Goal: Task Accomplishment & Management: Use online tool/utility

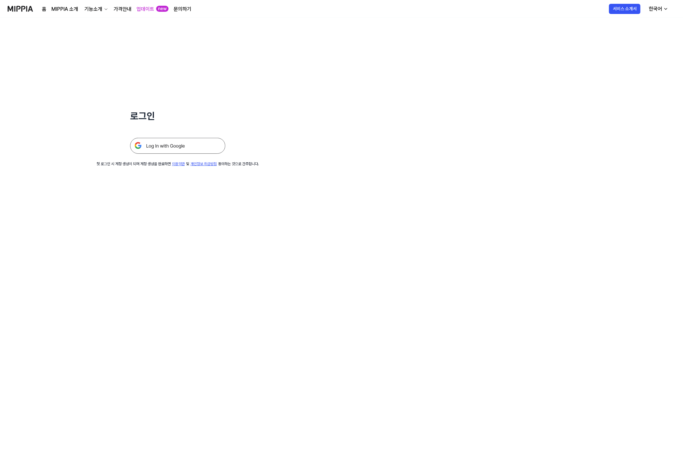
click at [200, 140] on img at bounding box center [177, 146] width 95 height 16
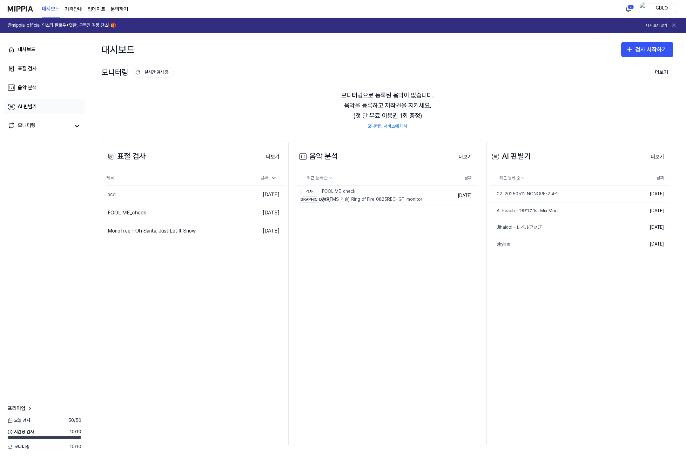
click at [25, 113] on link "AI 판별기" at bounding box center [44, 106] width 81 height 15
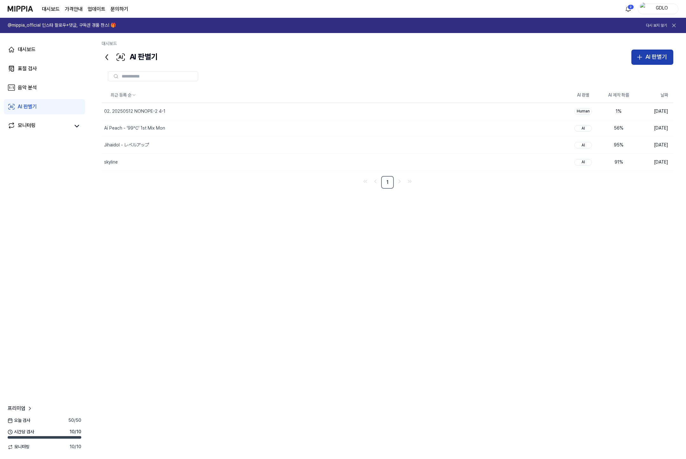
click at [655, 58] on div "AI 판별기" at bounding box center [656, 56] width 22 height 9
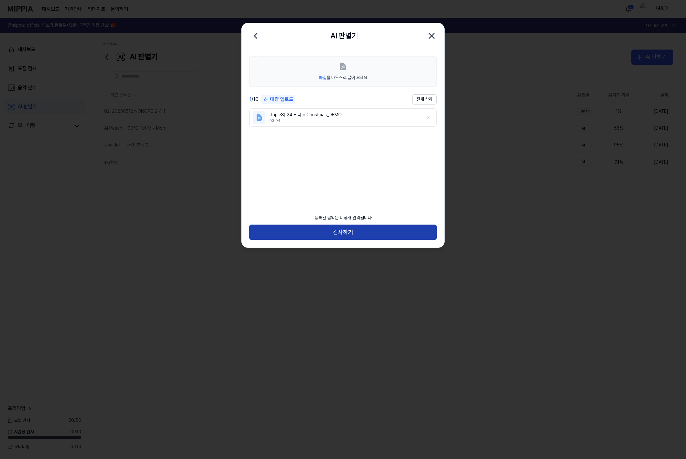
click at [356, 231] on button "검사하기" at bounding box center [342, 232] width 187 height 15
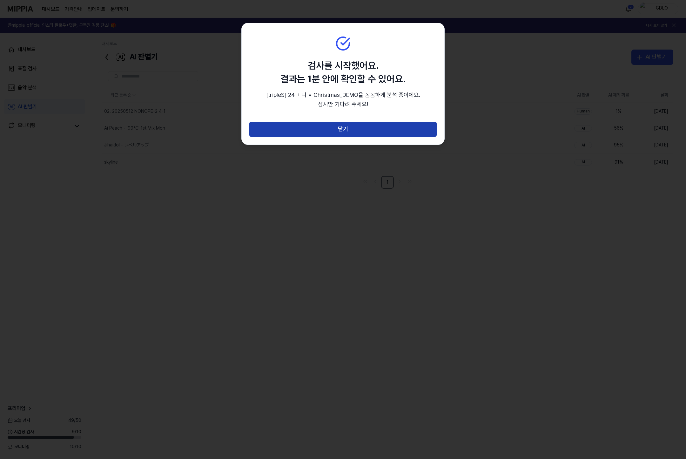
click at [342, 131] on button "닫기" at bounding box center [342, 129] width 187 height 15
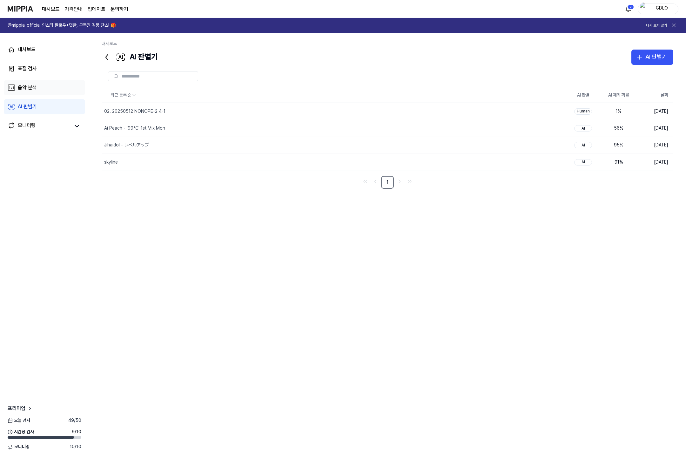
click at [31, 83] on link "음악 분석" at bounding box center [44, 87] width 81 height 15
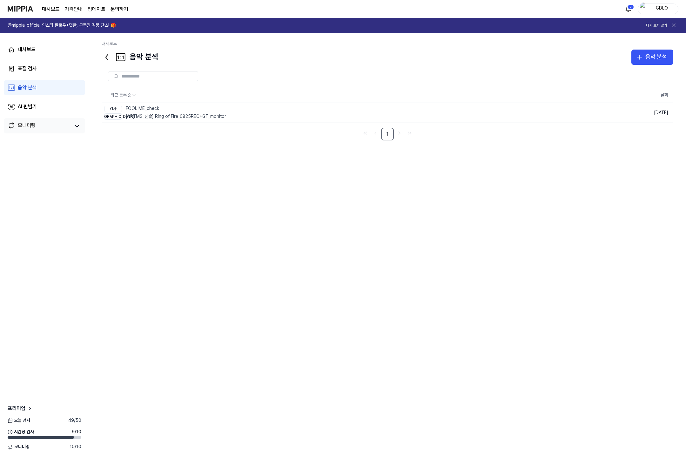
click at [31, 125] on div "모니터링" at bounding box center [27, 126] width 18 height 9
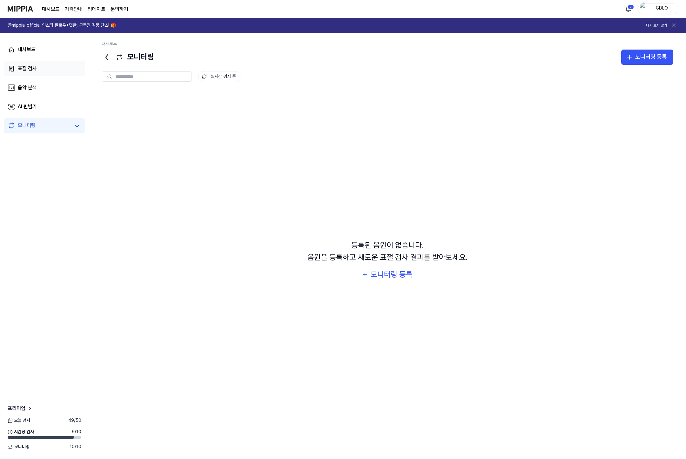
click at [38, 74] on link "표절 검사" at bounding box center [44, 68] width 81 height 15
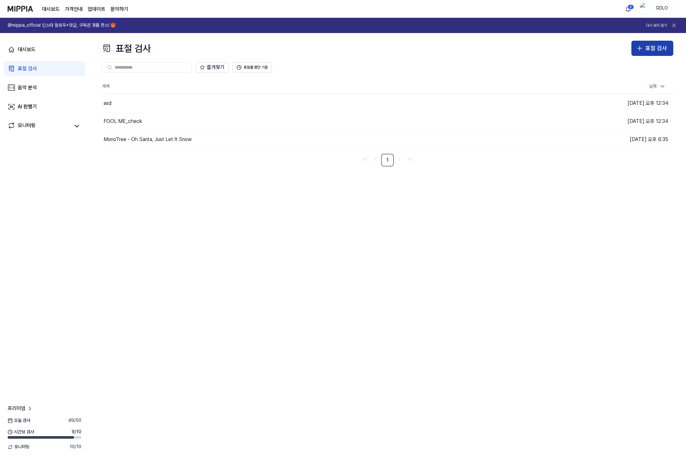
click at [657, 46] on div "표절 검사" at bounding box center [656, 48] width 22 height 9
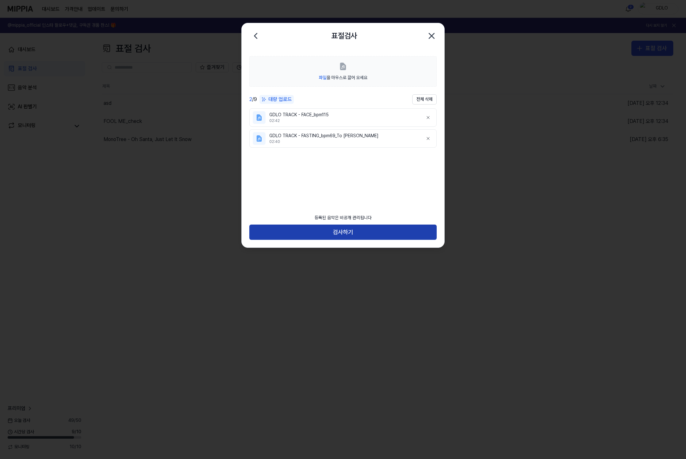
click at [354, 230] on button "검사하기" at bounding box center [342, 232] width 187 height 15
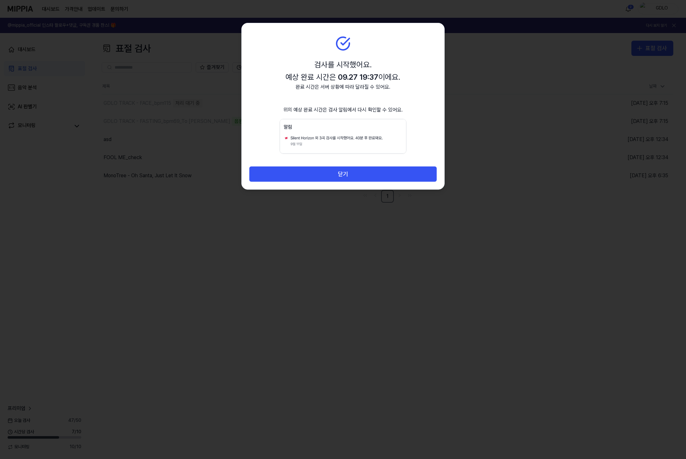
click at [355, 142] on img at bounding box center [342, 136] width 127 height 35
click at [341, 172] on button "닫기" at bounding box center [342, 173] width 187 height 15
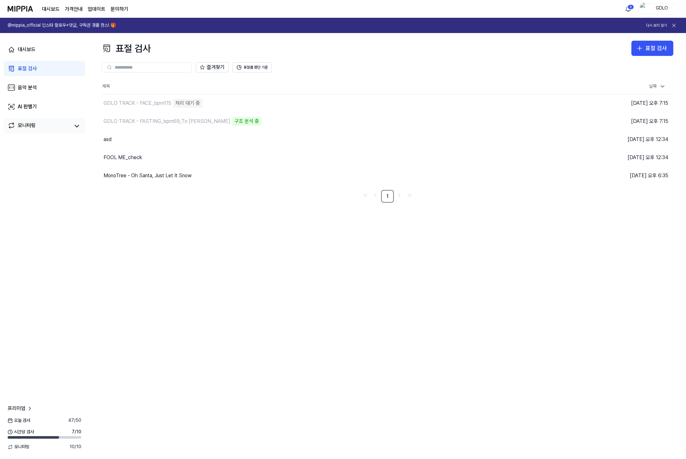
click at [30, 123] on div "모니터링" at bounding box center [27, 126] width 18 height 9
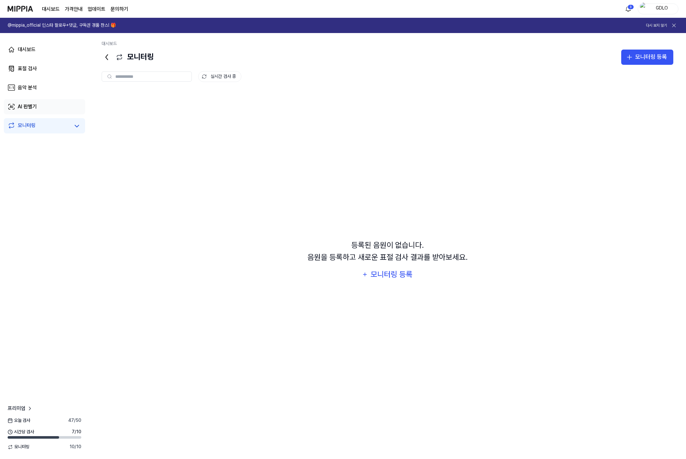
click at [31, 111] on link "AI 판별기" at bounding box center [44, 106] width 81 height 15
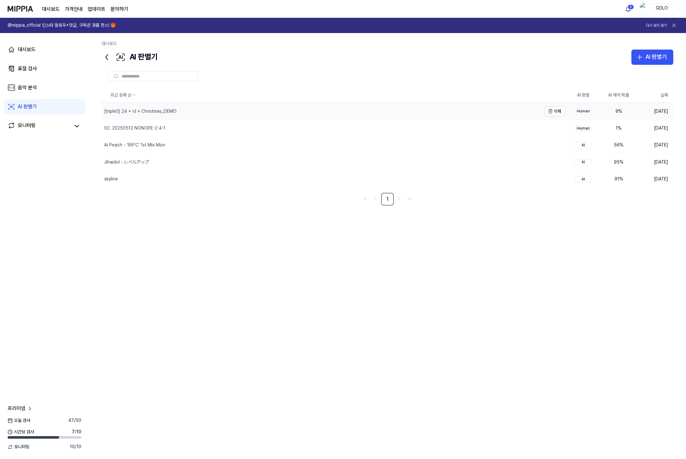
click at [135, 114] on div "[tripleS] 24 + 너 = Christmas_DEMO" at bounding box center [140, 111] width 72 height 6
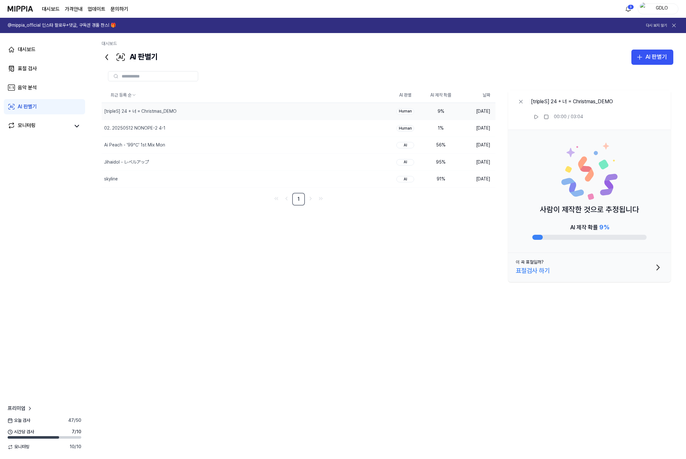
drag, startPoint x: 465, startPoint y: 314, endPoint x: 494, endPoint y: 314, distance: 29.9
click at [465, 313] on div "최근 등록 순 AI 판별 AI 제작 확률 날짜 [tripleS] 24 + 너 = Christmas_DEMO 삭제 Human 9 % [DATE…" at bounding box center [388, 237] width 572 height 298
click at [30, 82] on link "음악 분석" at bounding box center [44, 87] width 81 height 15
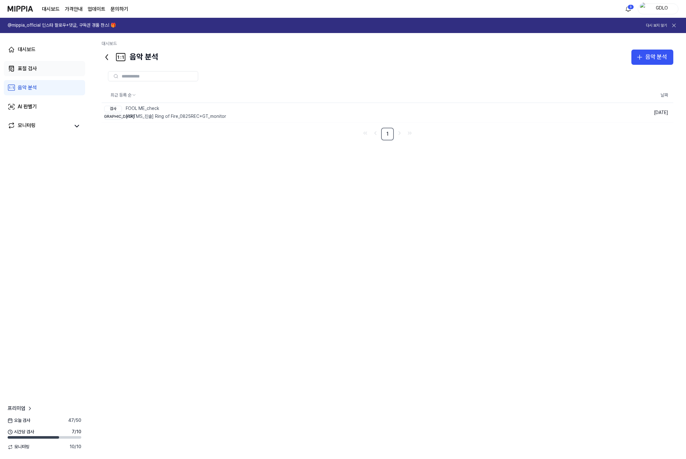
click at [30, 75] on link "표절 검사" at bounding box center [44, 68] width 81 height 15
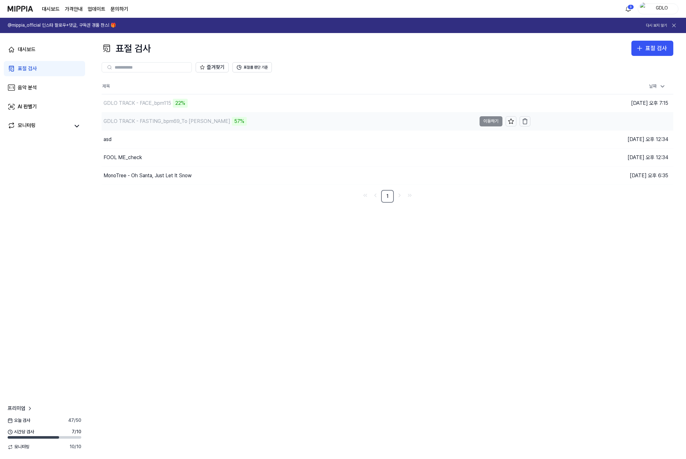
click at [183, 123] on div "GDLO TRACK - FASTING_bpm69_To [PERSON_NAME]" at bounding box center [167, 121] width 127 height 8
click at [264, 121] on div "GDLO TRACK - FASTING_bpm69_To [PERSON_NAME] 58%" at bounding box center [289, 121] width 375 height 18
click at [488, 121] on td "GDLO TRACK - FASTING_bpm69_To [PERSON_NAME] 58% 이동하기" at bounding box center [316, 121] width 429 height 18
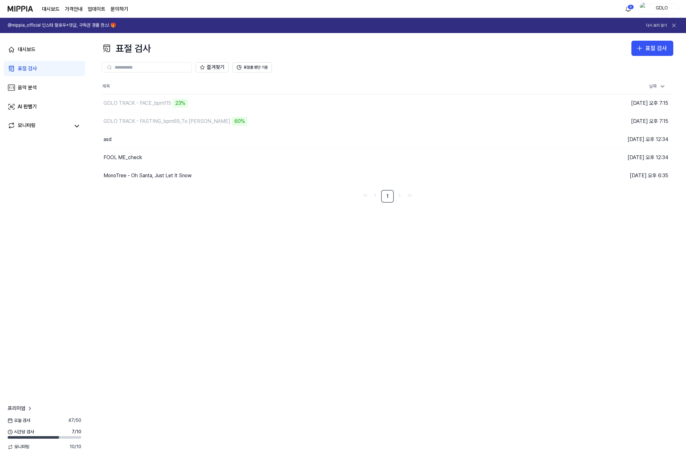
click at [280, 235] on div "표절 검사 표절 검사 표절 검사 음악 분석 AI 판별기 즐겨찾기 표절률 판단 기준 제목 날짜 GDLO TRACK - FACE_bpm115 23…" at bounding box center [387, 246] width 597 height 426
